Goal: Task Accomplishment & Management: Use online tool/utility

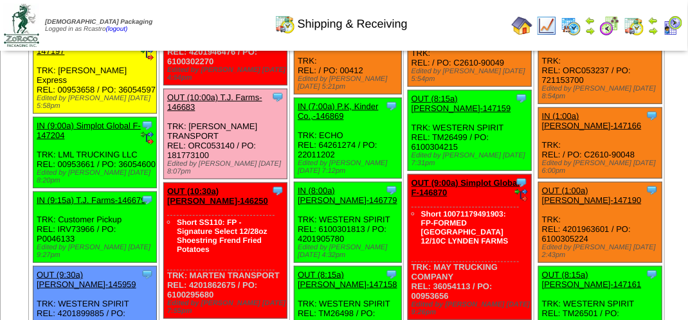
scroll to position [257, 0]
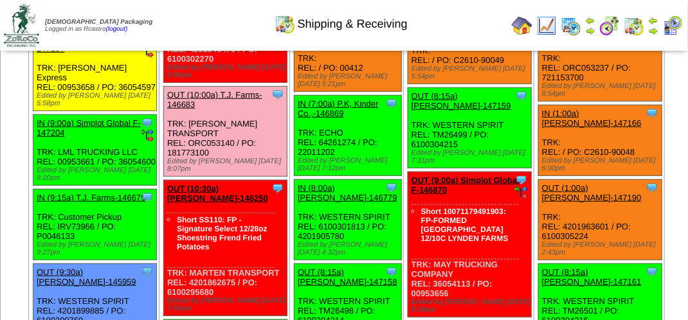
click at [232, 109] on link "OUT (10:00a) T.J. Farms-146683" at bounding box center [214, 99] width 95 height 19
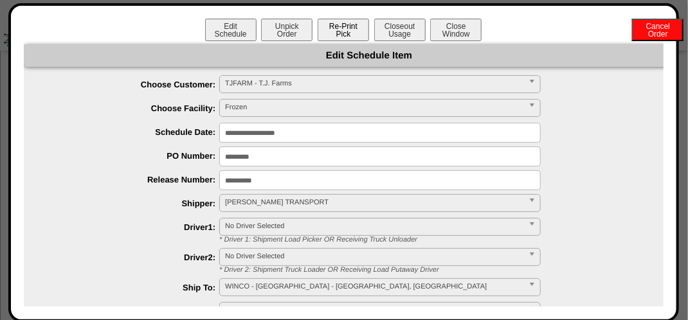
click at [320, 27] on button "Re-Print Pick" at bounding box center [343, 30] width 51 height 23
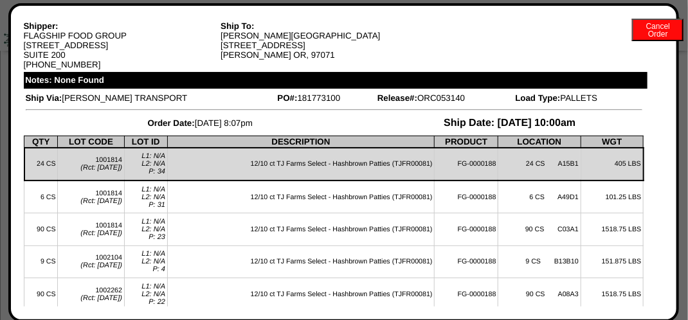
scroll to position [0, 0]
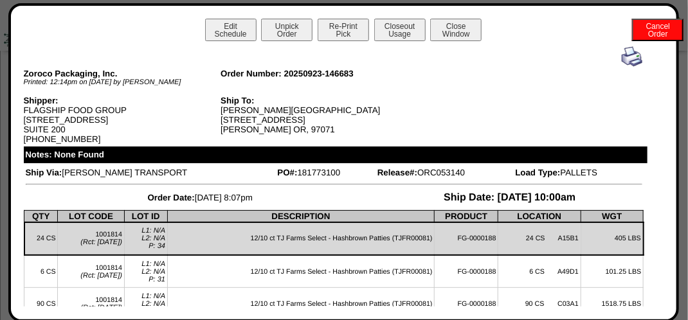
click at [624, 51] on img at bounding box center [632, 56] width 21 height 21
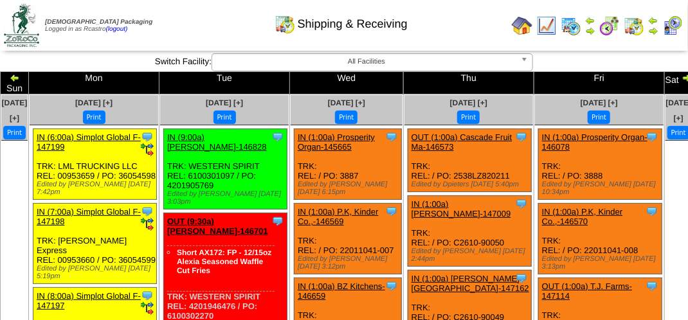
click at [236, 111] on button "Print" at bounding box center [224, 118] width 23 height 14
